Goal: Task Accomplishment & Management: Manage account settings

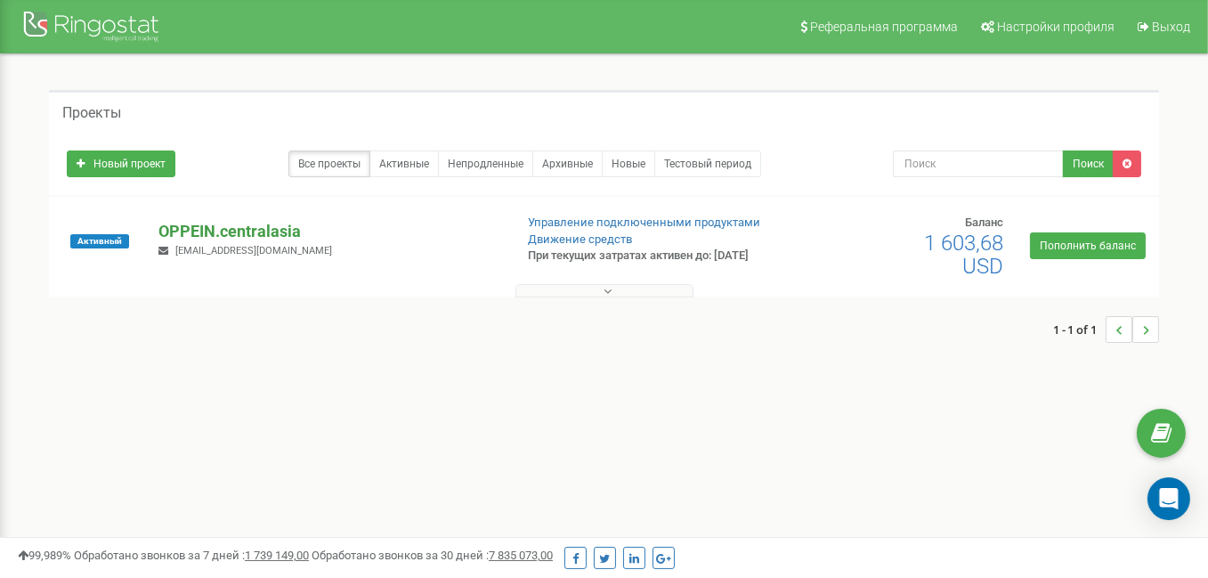
click at [251, 240] on p "OPPEIN.centralasia" at bounding box center [329, 231] width 340 height 23
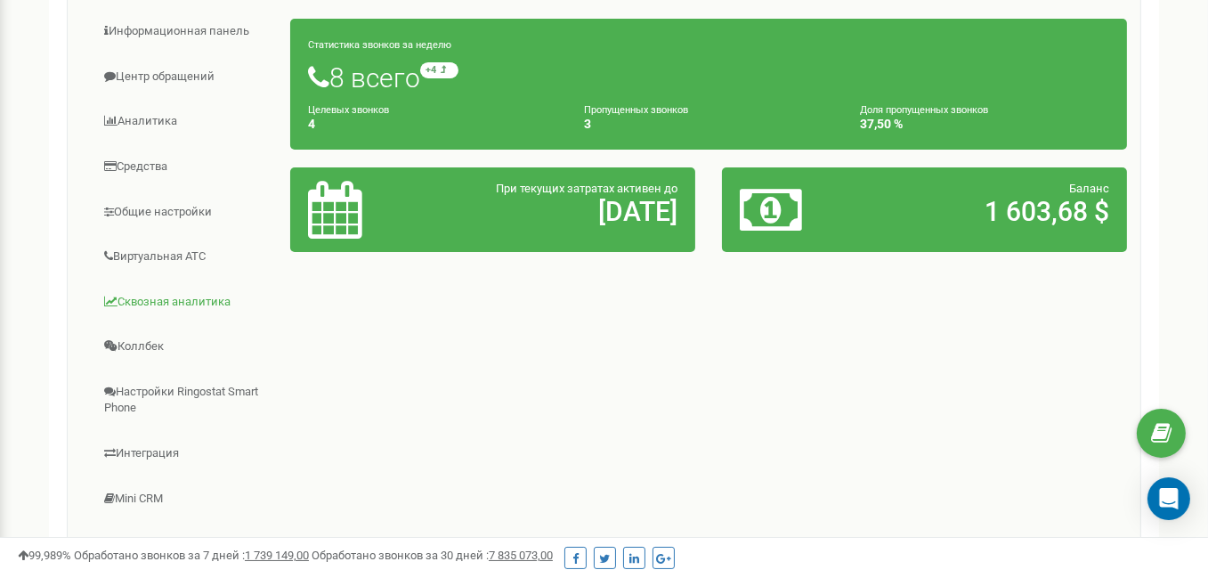
scroll to position [356, 0]
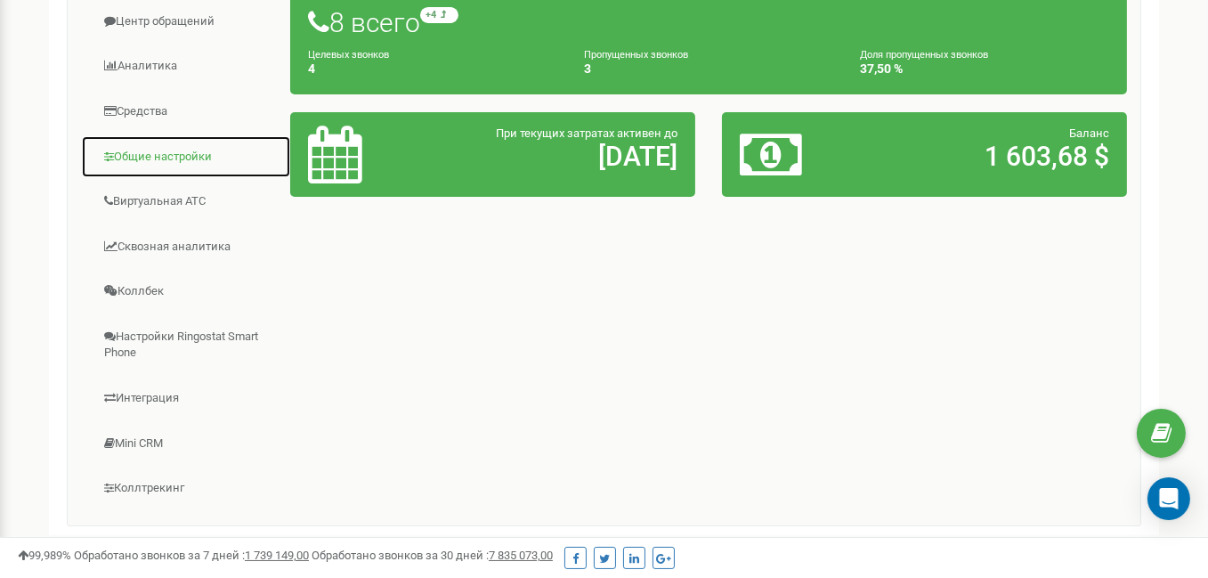
click at [173, 154] on link "Общие настройки" at bounding box center [186, 157] width 210 height 44
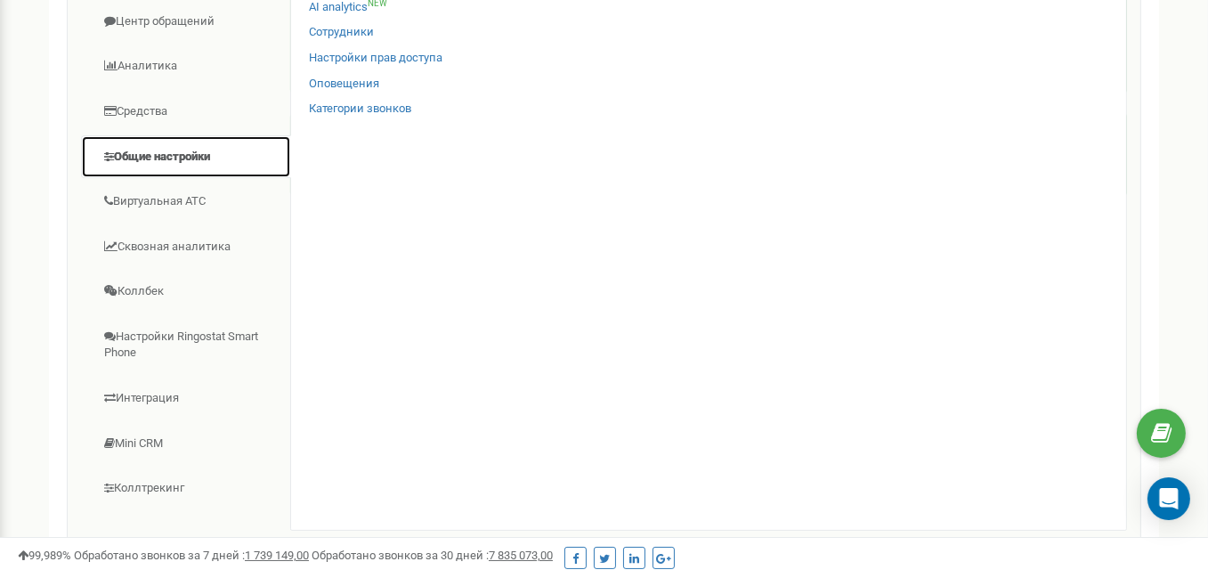
click at [160, 154] on link "Общие настройки" at bounding box center [186, 157] width 210 height 44
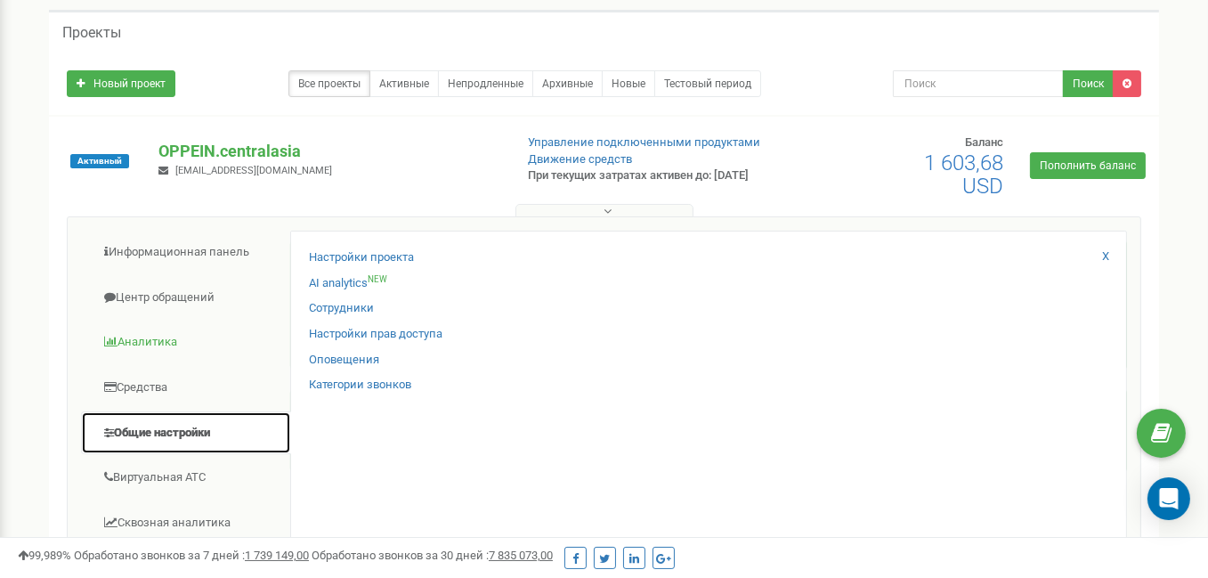
scroll to position [45, 0]
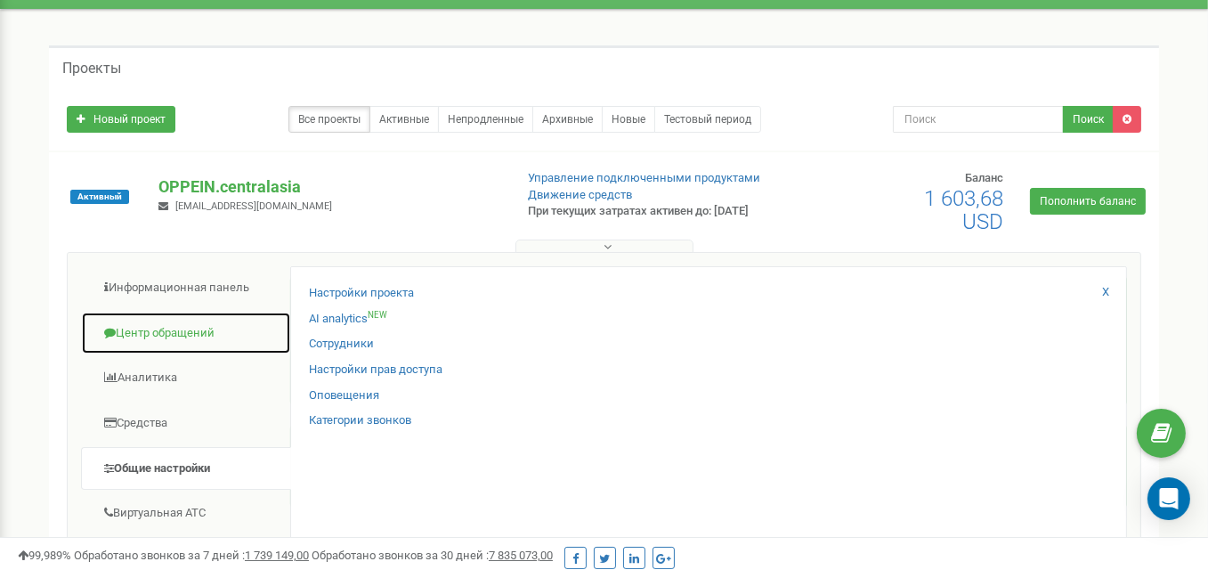
click at [175, 332] on link "Центр обращений" at bounding box center [186, 334] width 210 height 44
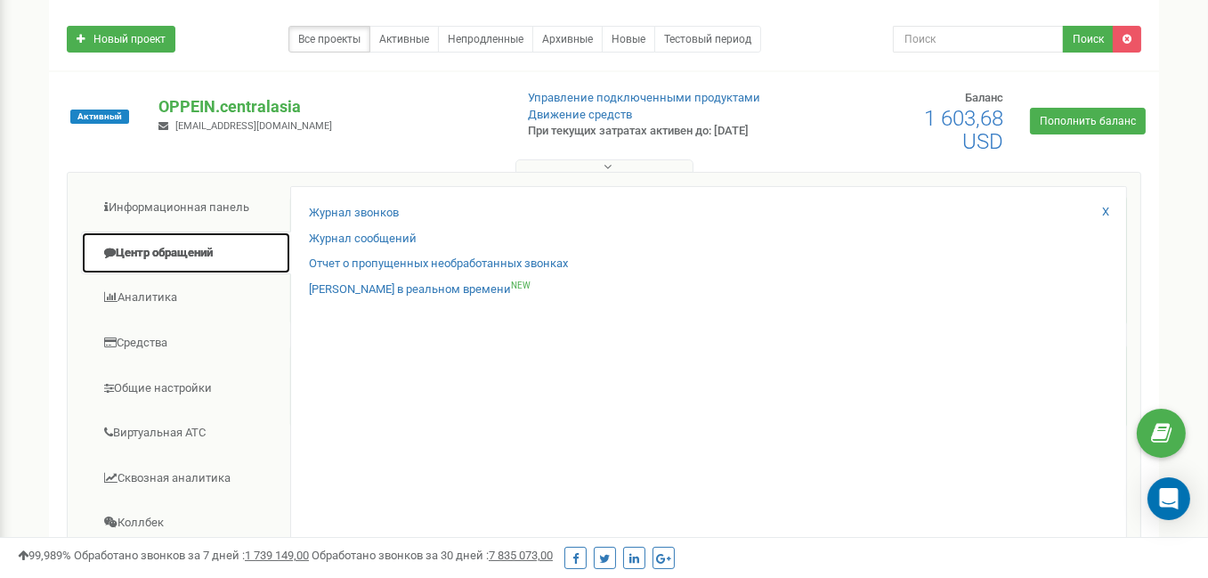
scroll to position [223, 0]
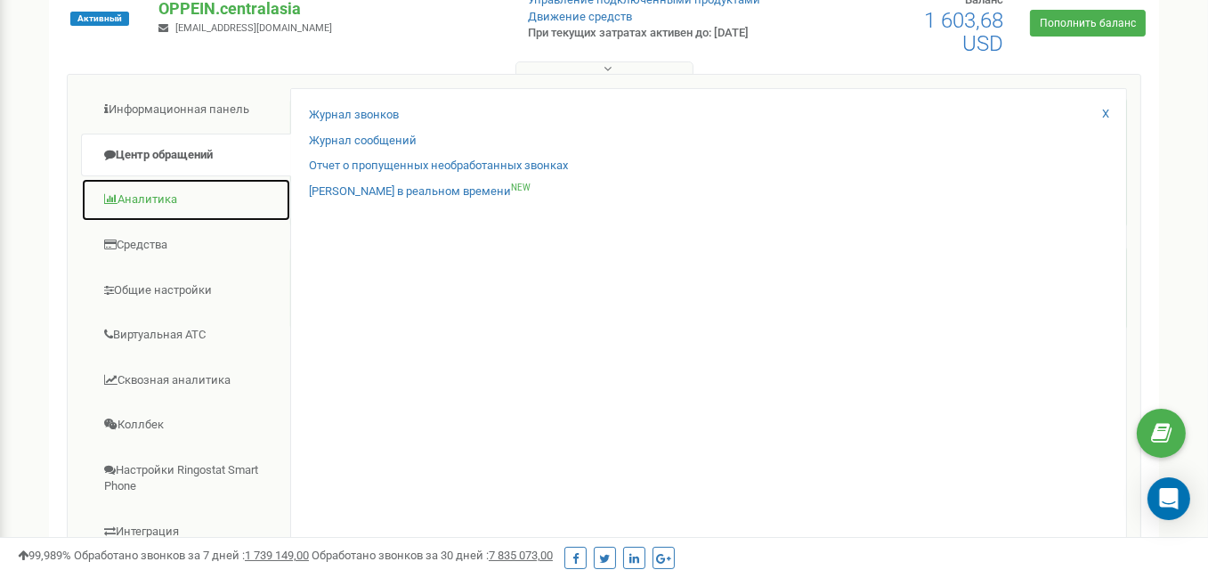
click at [147, 200] on link "Аналитика" at bounding box center [186, 200] width 210 height 44
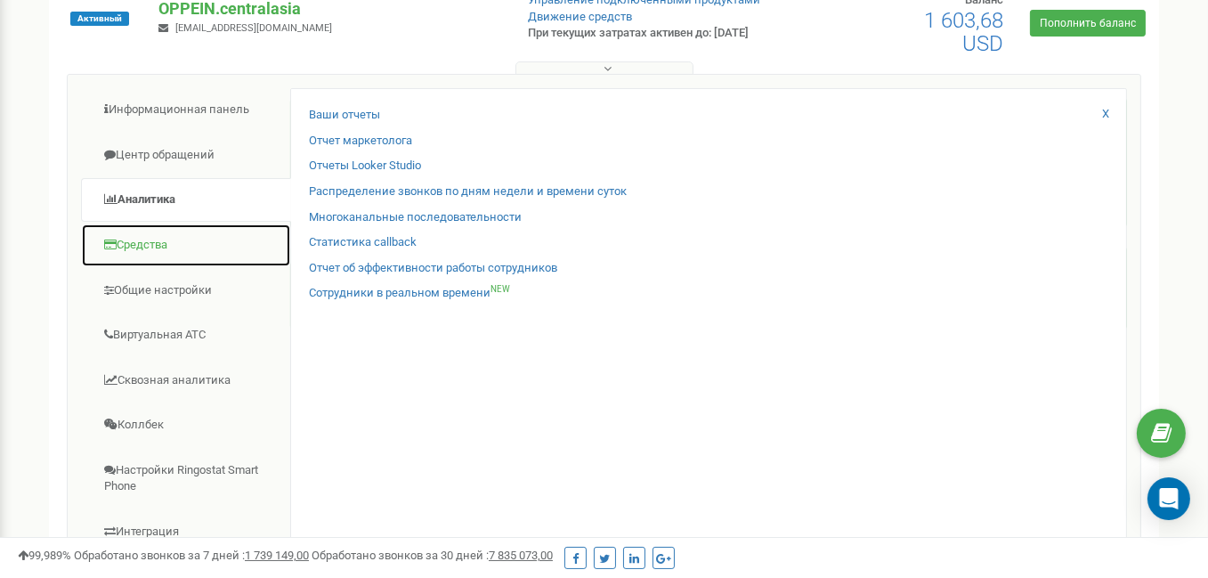
click at [146, 239] on link "Средства" at bounding box center [186, 246] width 210 height 44
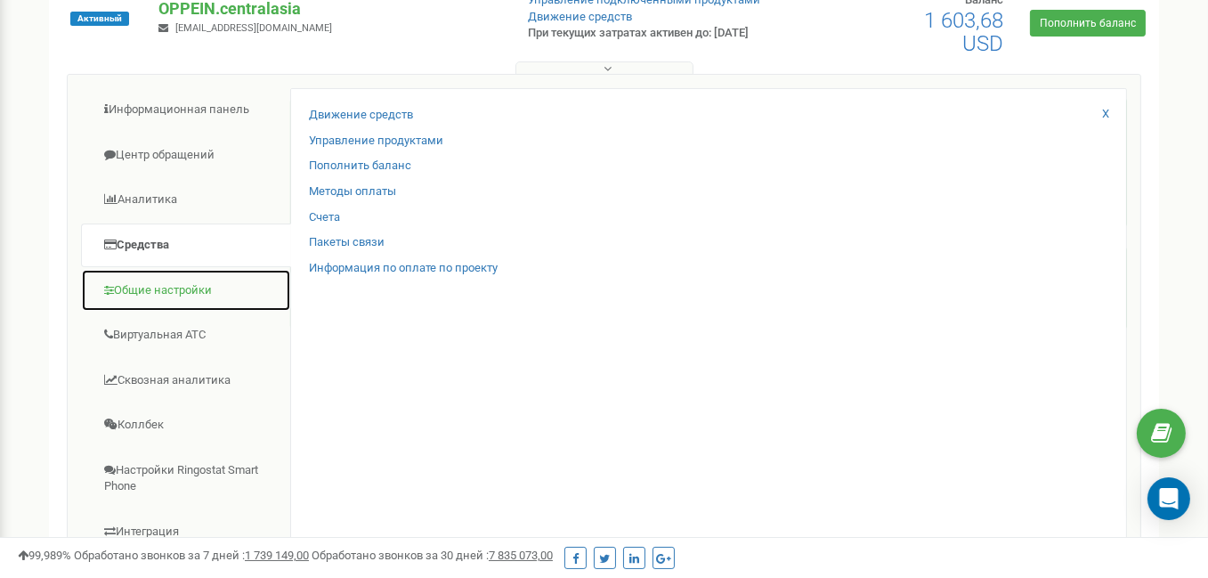
click at [159, 290] on link "Общие настройки" at bounding box center [186, 291] width 210 height 44
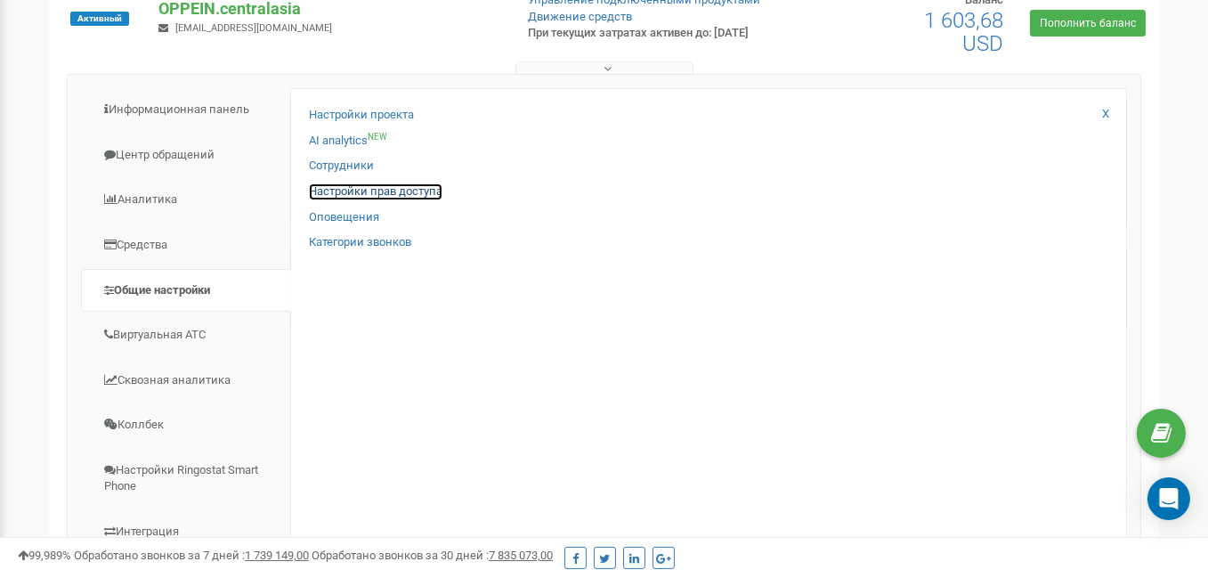
click at [396, 194] on link "Настройки прав доступа" at bounding box center [376, 191] width 134 height 17
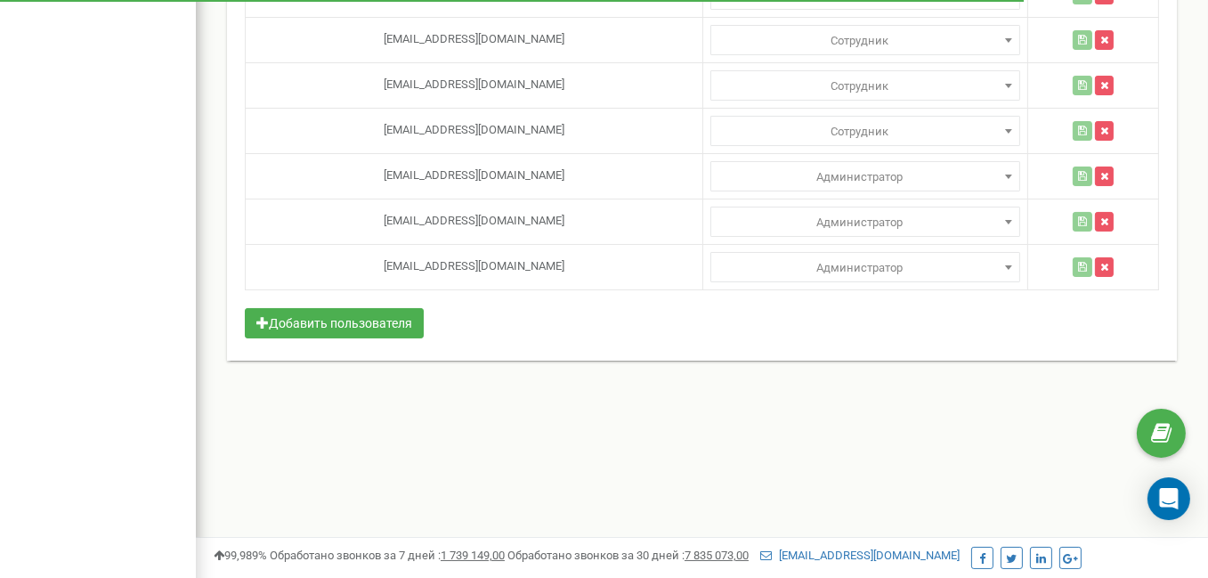
scroll to position [267, 0]
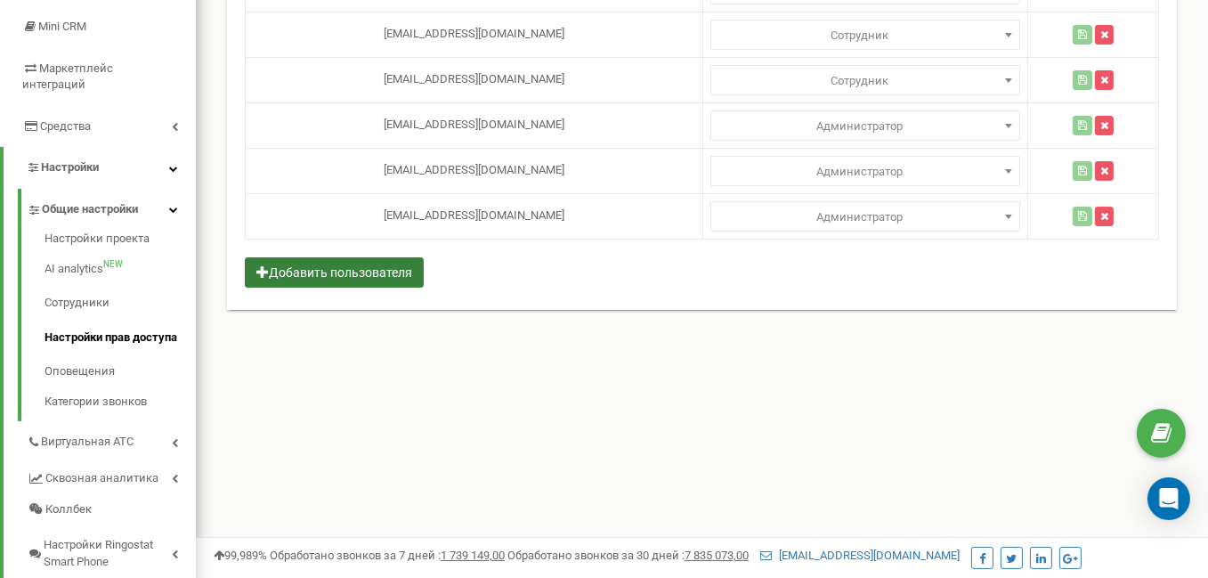
click at [358, 266] on button "Добавить пользователя" at bounding box center [334, 272] width 179 height 30
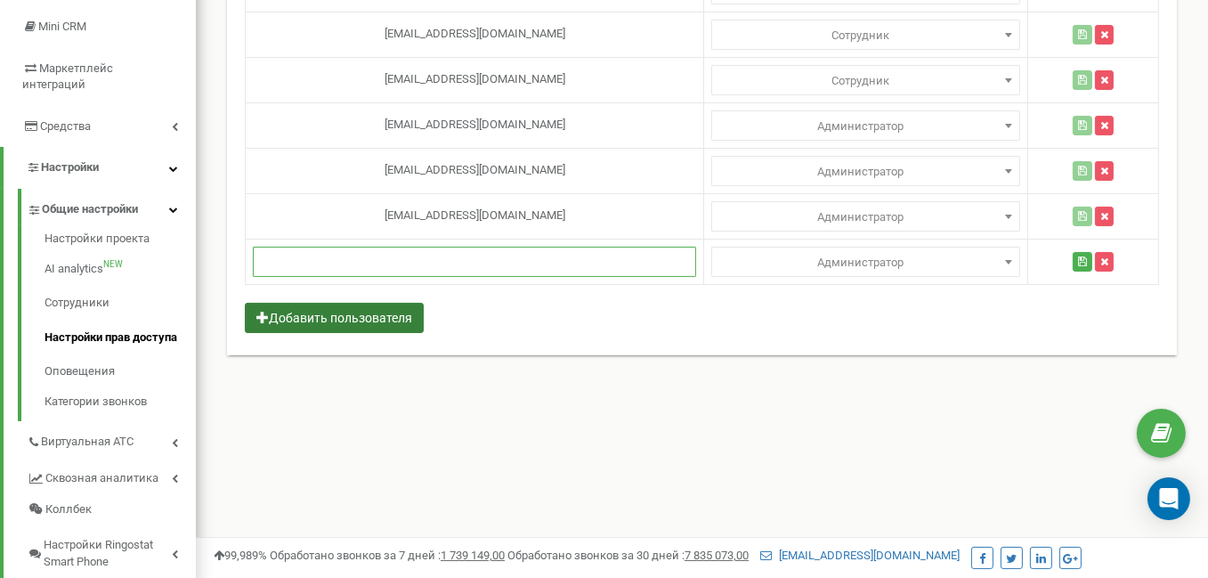
click at [358, 266] on input "text" at bounding box center [474, 262] width 443 height 30
click at [283, 256] on input "gnvchk" at bounding box center [474, 262] width 443 height 30
click at [325, 254] on input "gnvlchk" at bounding box center [474, 262] width 443 height 30
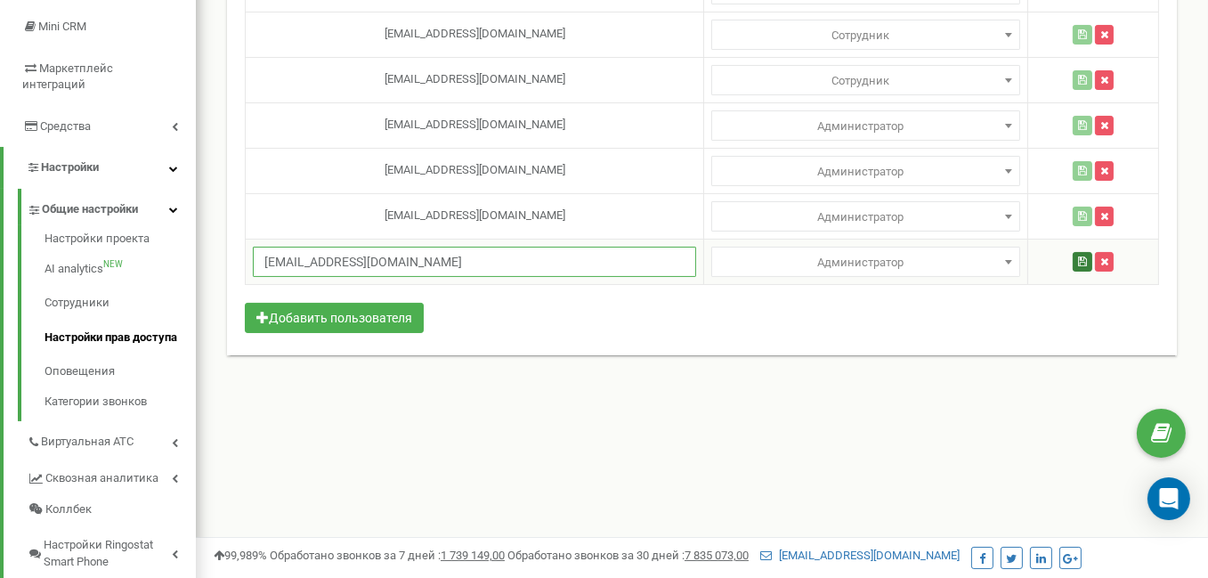
type input "[EMAIL_ADDRESS][DOMAIN_NAME]"
click at [1079, 256] on icon "button" at bounding box center [1082, 261] width 9 height 11
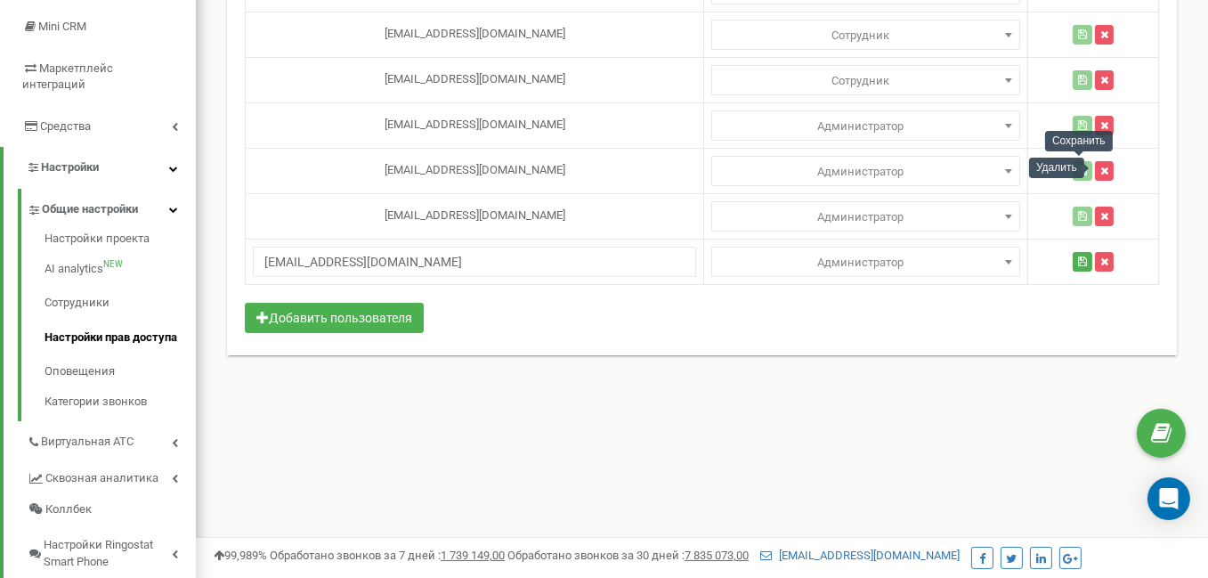
click at [1062, 168] on div "Удалить" at bounding box center [1056, 168] width 55 height 20
click at [1101, 167] on icon "button" at bounding box center [1105, 171] width 8 height 11
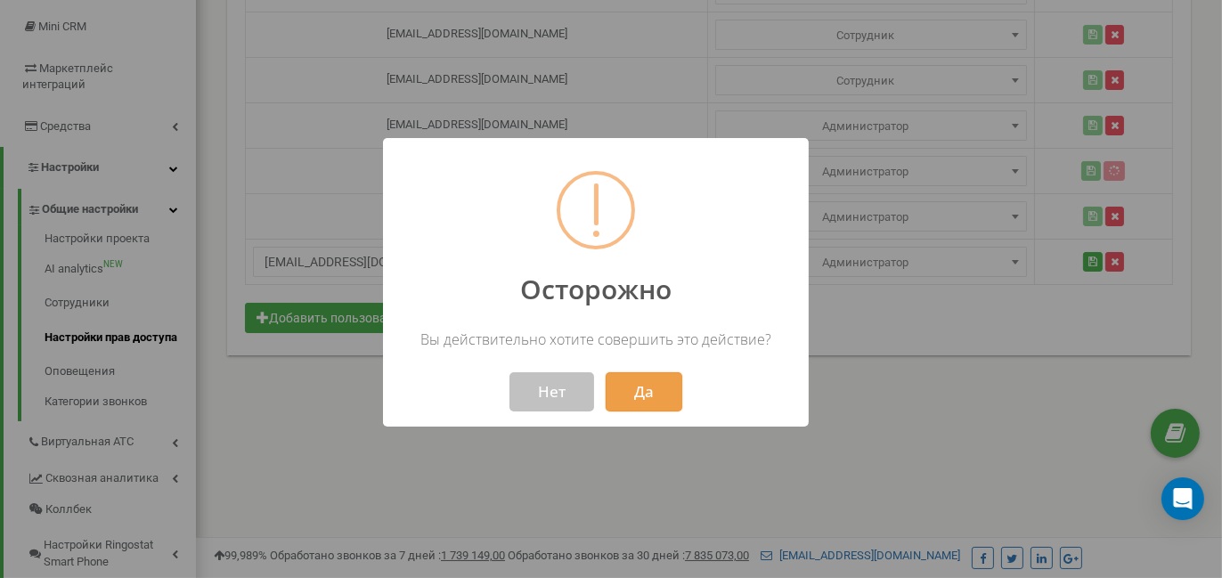
click at [642, 387] on button "Да" at bounding box center [644, 391] width 77 height 39
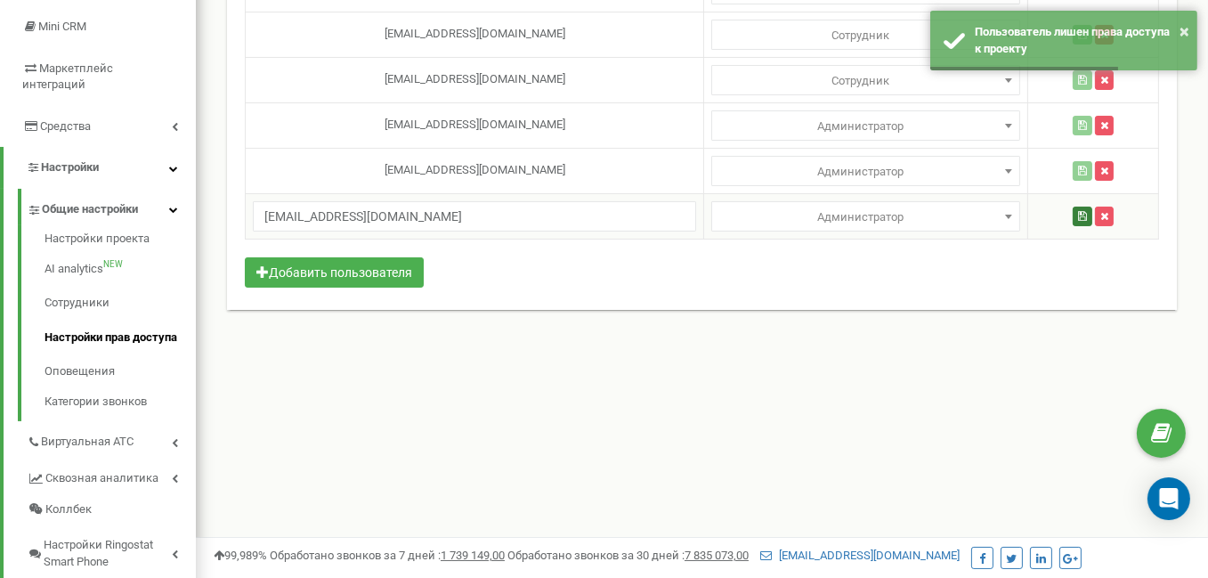
click at [1083, 211] on icon "button" at bounding box center [1082, 216] width 9 height 11
